Goal: Find specific page/section: Find specific page/section

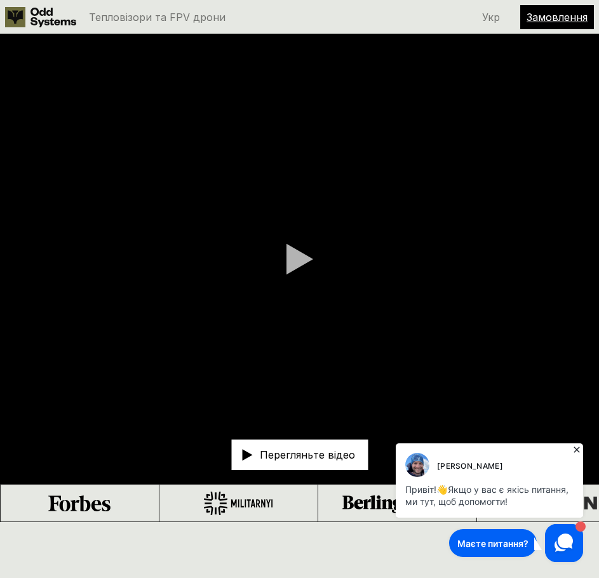
click at [21, 13] on use at bounding box center [15, 17] width 20 height 20
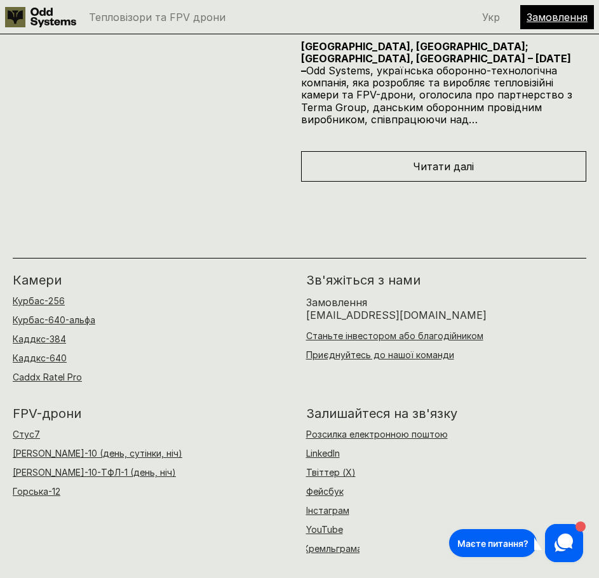
scroll to position [8252, 0]
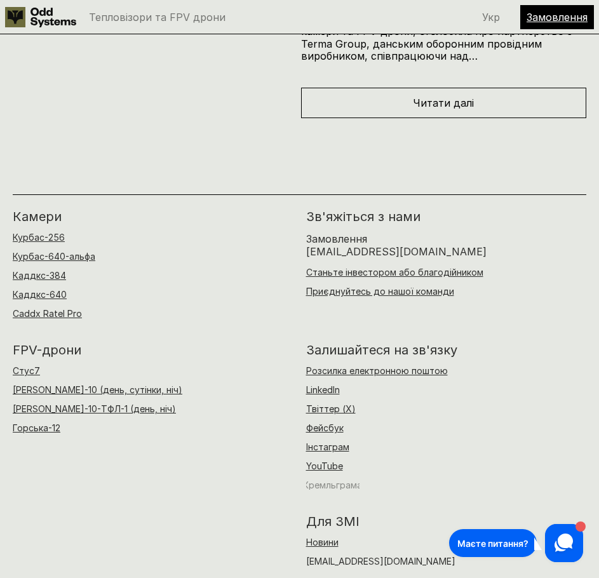
click at [344, 479] on font "Кремльграма" at bounding box center [332, 484] width 59 height 11
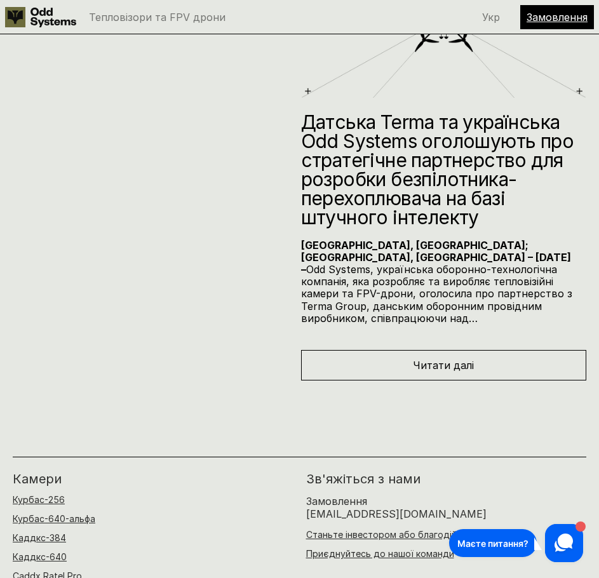
scroll to position [7871, 0]
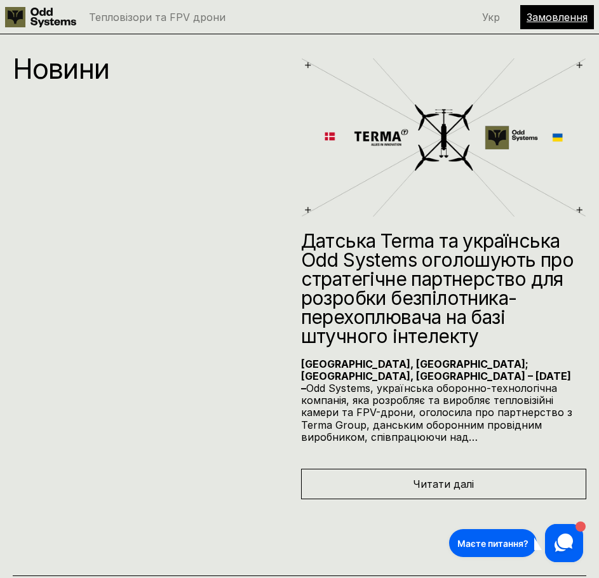
click at [565, 543] on use at bounding box center [563, 542] width 18 height 18
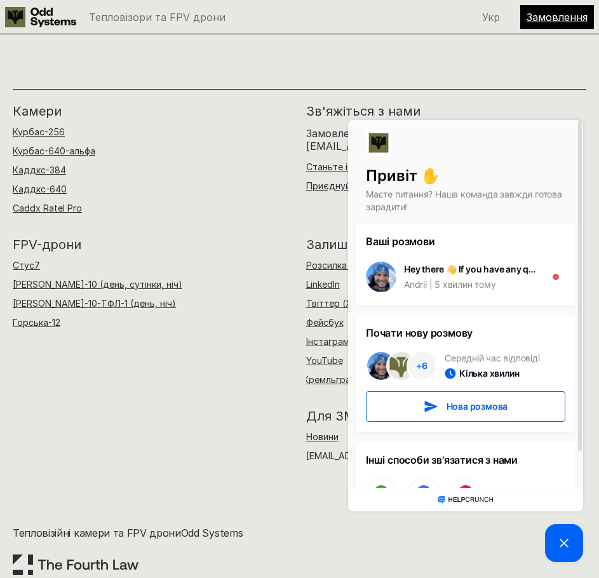
scroll to position [8379, 0]
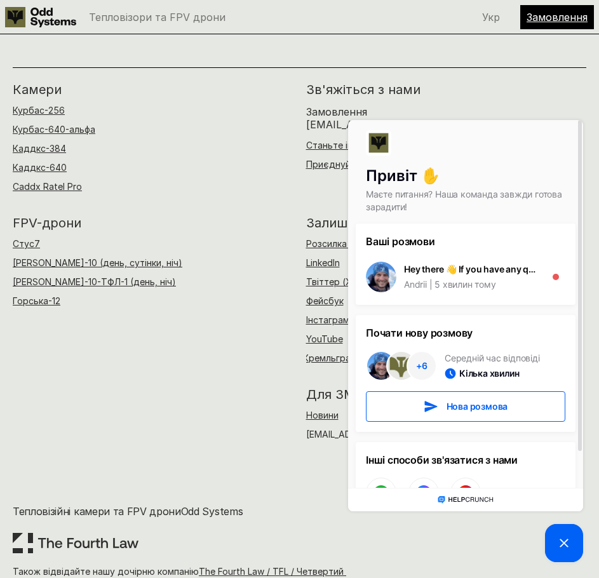
click at [563, 547] on icon at bounding box center [563, 542] width 15 height 15
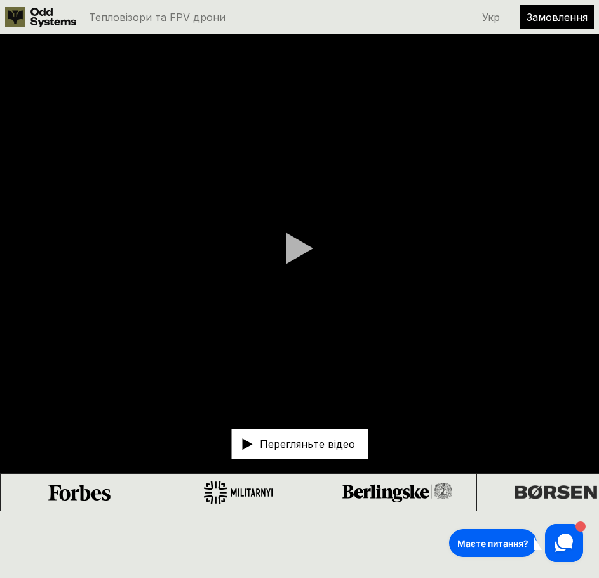
scroll to position [190, 0]
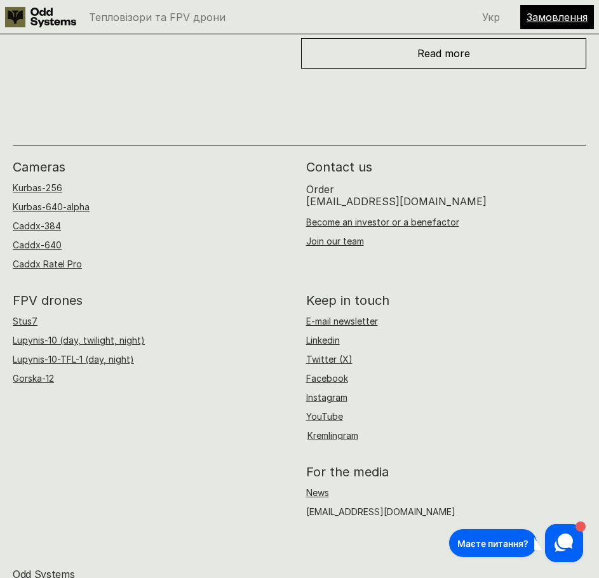
scroll to position [8379, 0]
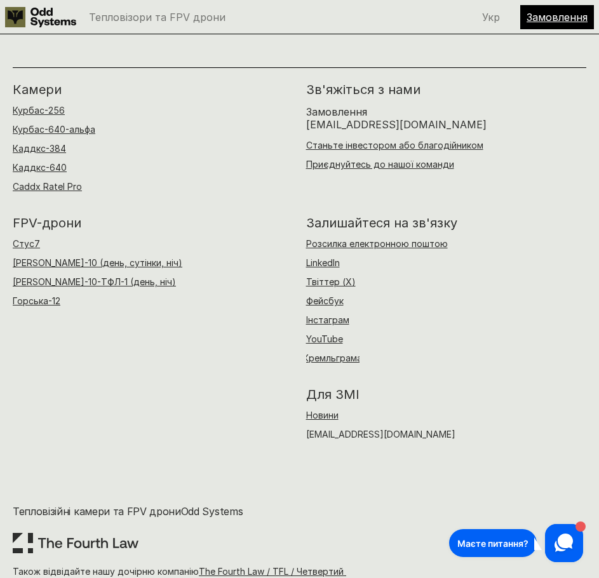
click at [574, 11] on font "Замовлення" at bounding box center [556, 17] width 61 height 13
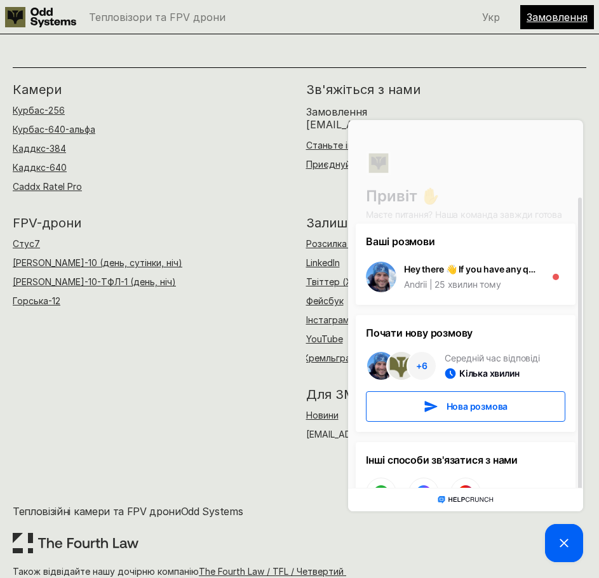
scroll to position [41, 0]
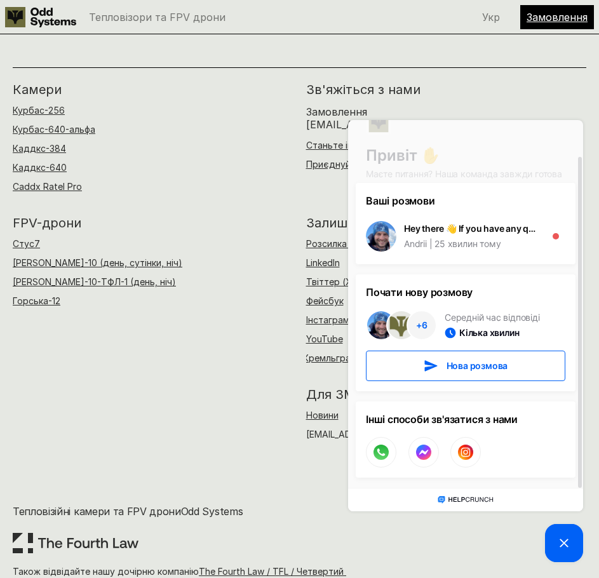
click at [545, 10] on div "Замовлення" at bounding box center [557, 17] width 74 height 24
